Goal: Transaction & Acquisition: Purchase product/service

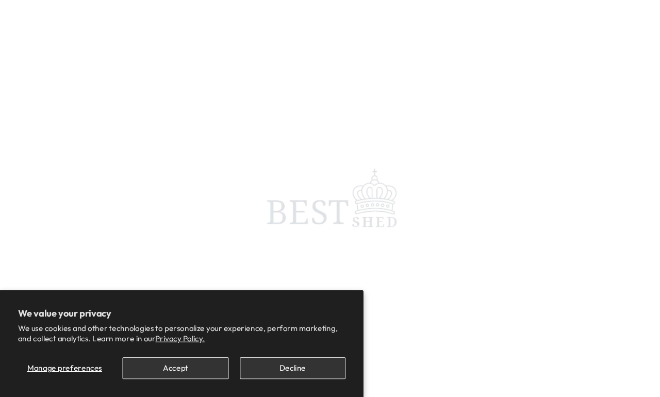
scroll to position [5, 0]
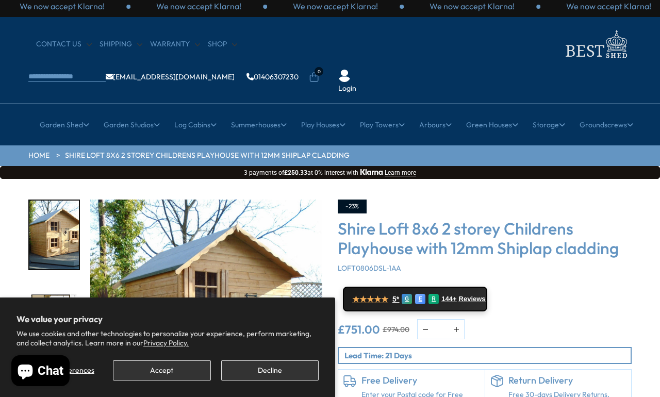
click at [140, 366] on button "Accept" at bounding box center [161, 371] width 97 height 20
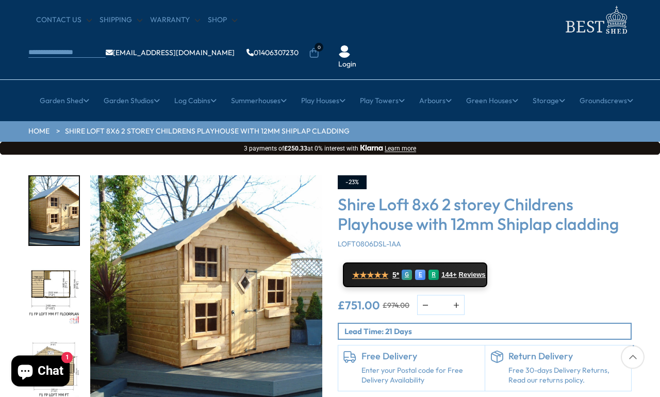
scroll to position [0, 0]
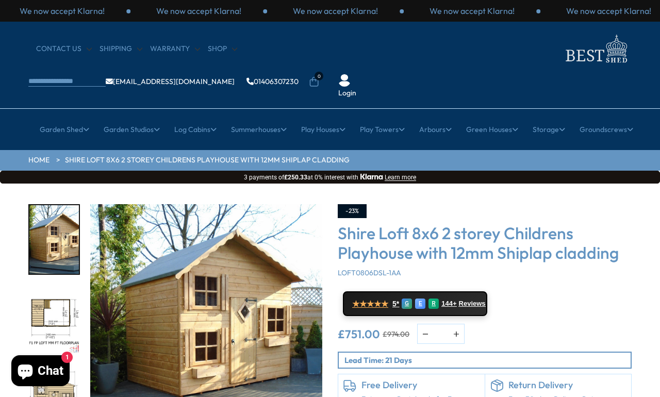
click at [526, 173] on p "3 payments of £250.33 at 0% interest with [GEOGRAPHIC_DATA] Learn more" at bounding box center [330, 177] width 651 height 8
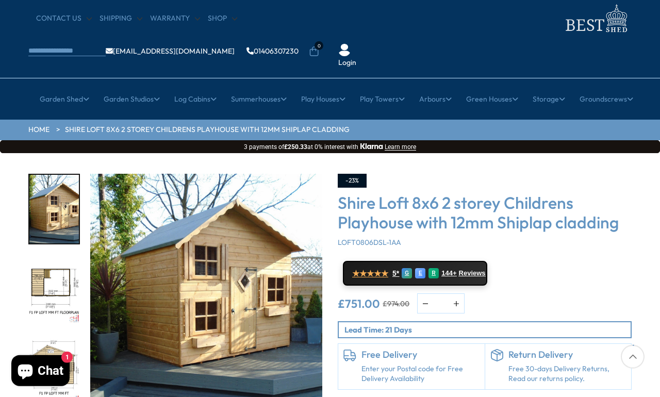
scroll to position [31, 0]
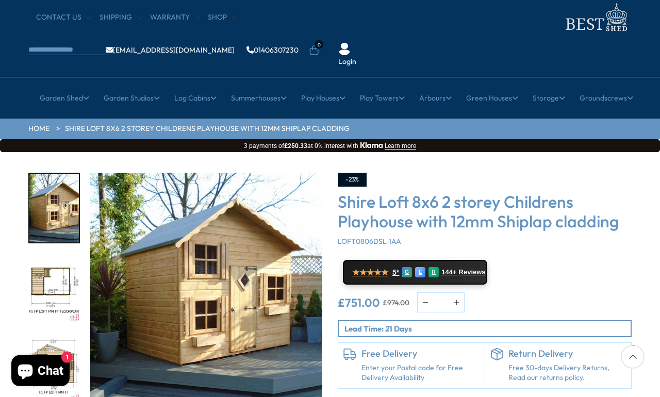
click at [57, 335] on img "3 / 11" at bounding box center [54, 369] width 50 height 69
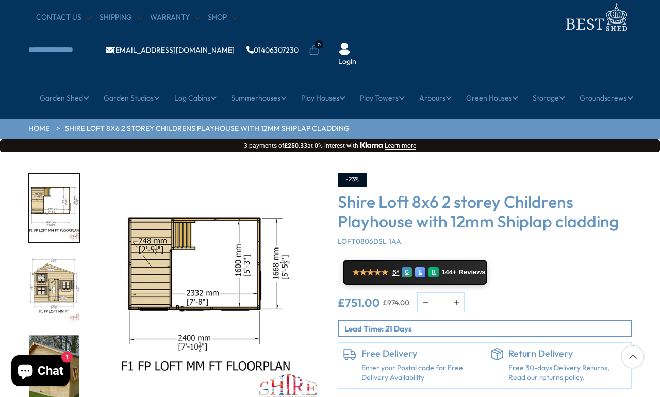
click at [57, 335] on img "4 / 11" at bounding box center [54, 369] width 50 height 69
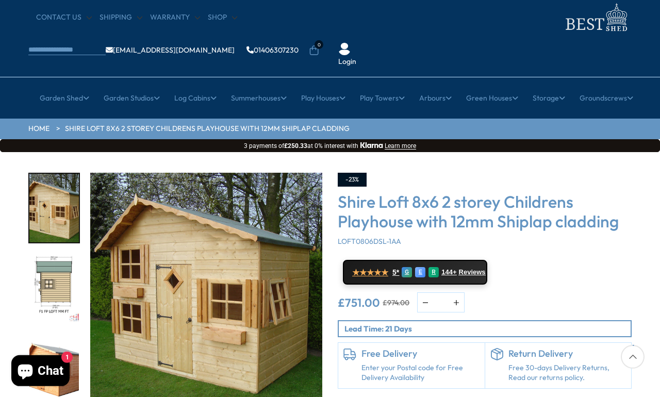
click at [55, 255] on img "5 / 11" at bounding box center [54, 289] width 50 height 69
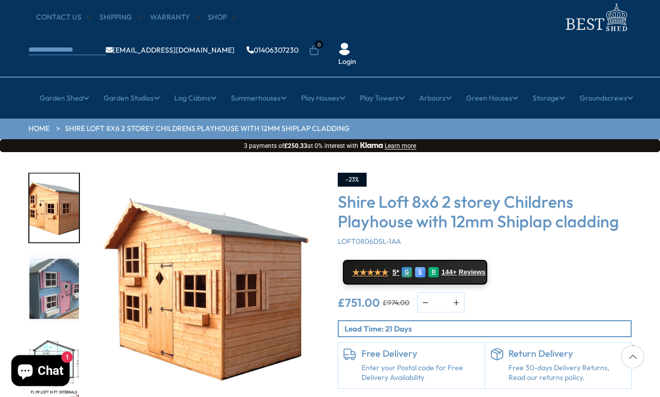
click at [58, 335] on img "8 / 11" at bounding box center [54, 369] width 50 height 69
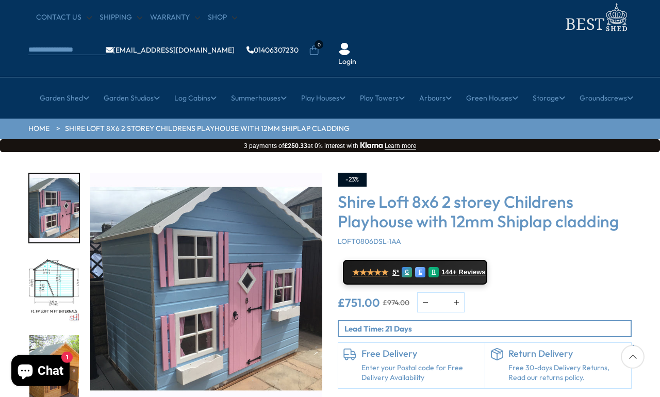
click at [53, 177] on img "7 / 11" at bounding box center [54, 208] width 50 height 69
click at [47, 332] on div at bounding box center [59, 289] width 62 height 232
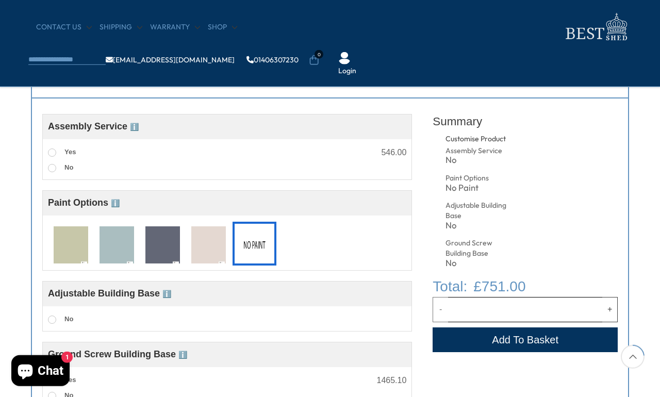
scroll to position [382, 0]
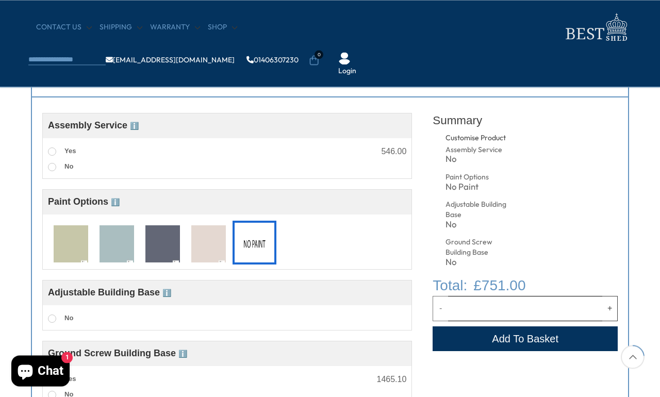
click at [49, 146] on label "Yes" at bounding box center [62, 151] width 28 height 13
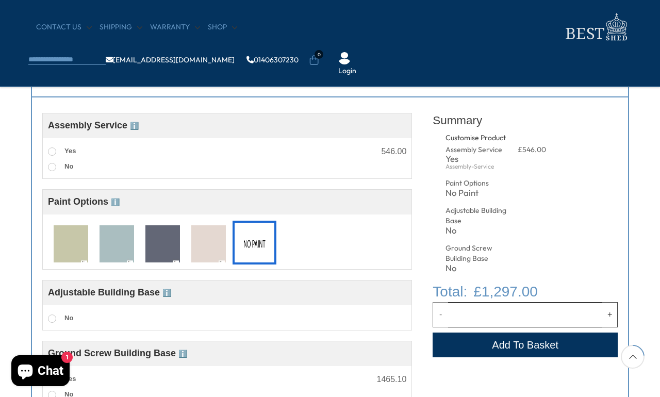
click at [51, 173] on label "No" at bounding box center [60, 166] width 25 height 13
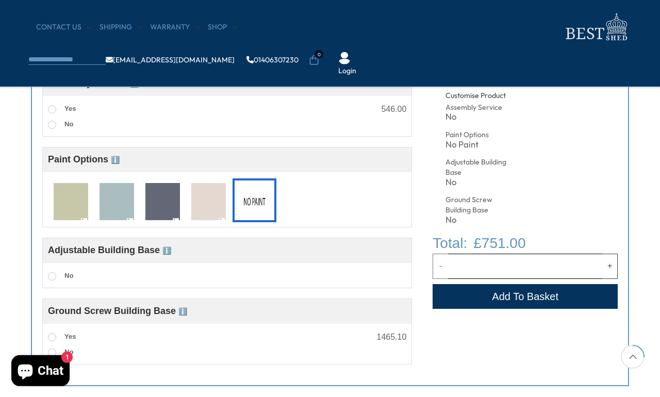
scroll to position [426, 0]
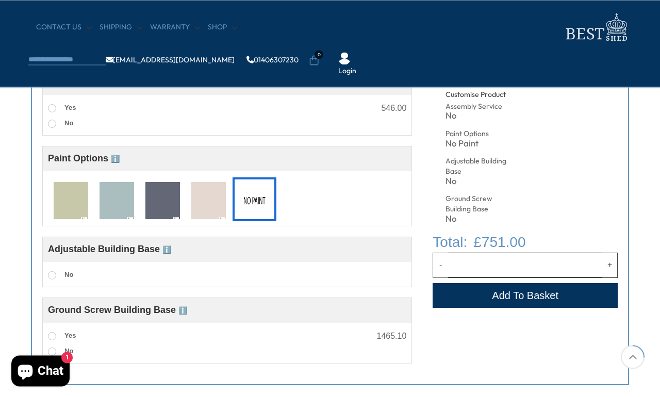
click at [203, 196] on img at bounding box center [208, 201] width 35 height 38
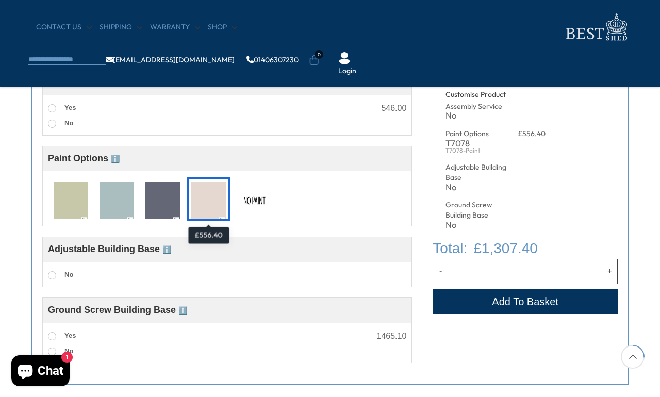
click at [164, 197] on img at bounding box center [162, 201] width 35 height 38
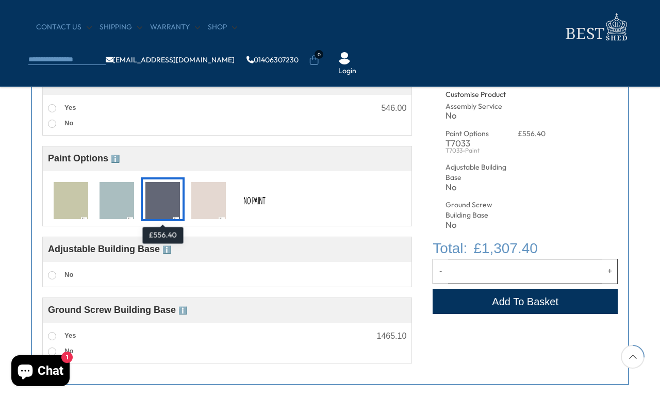
click at [124, 203] on img at bounding box center [117, 201] width 35 height 38
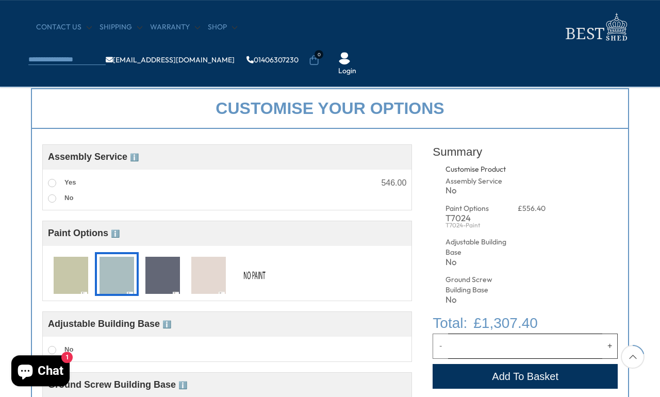
scroll to position [352, 0]
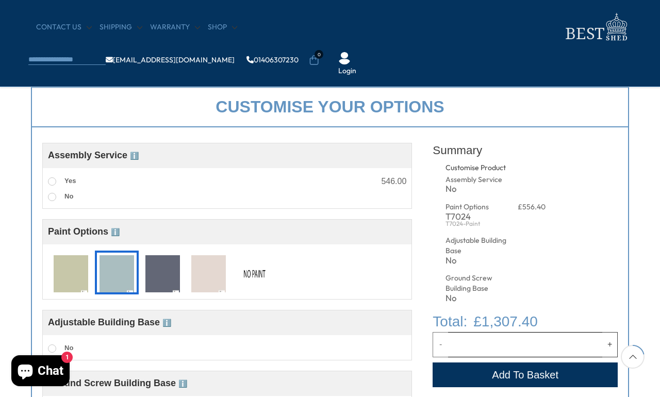
click at [68, 285] on img at bounding box center [71, 274] width 35 height 38
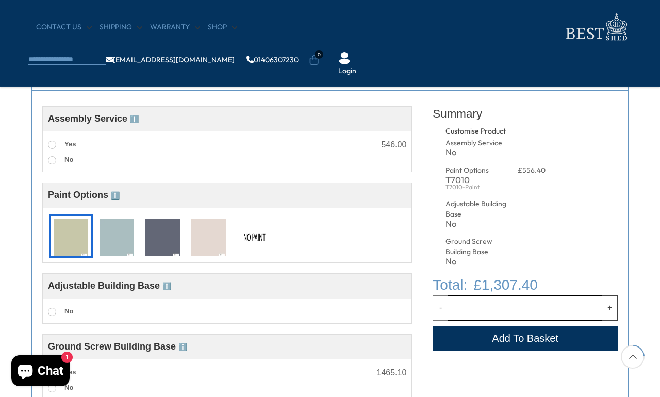
scroll to position [389, 0]
click at [254, 235] on img at bounding box center [254, 237] width 35 height 38
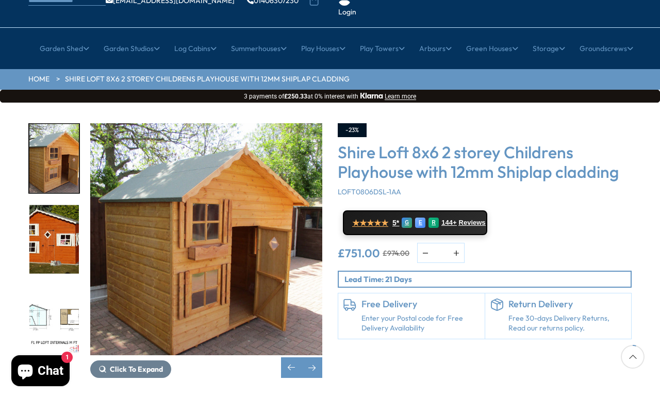
scroll to position [80, 0]
